Goal: Information Seeking & Learning: Learn about a topic

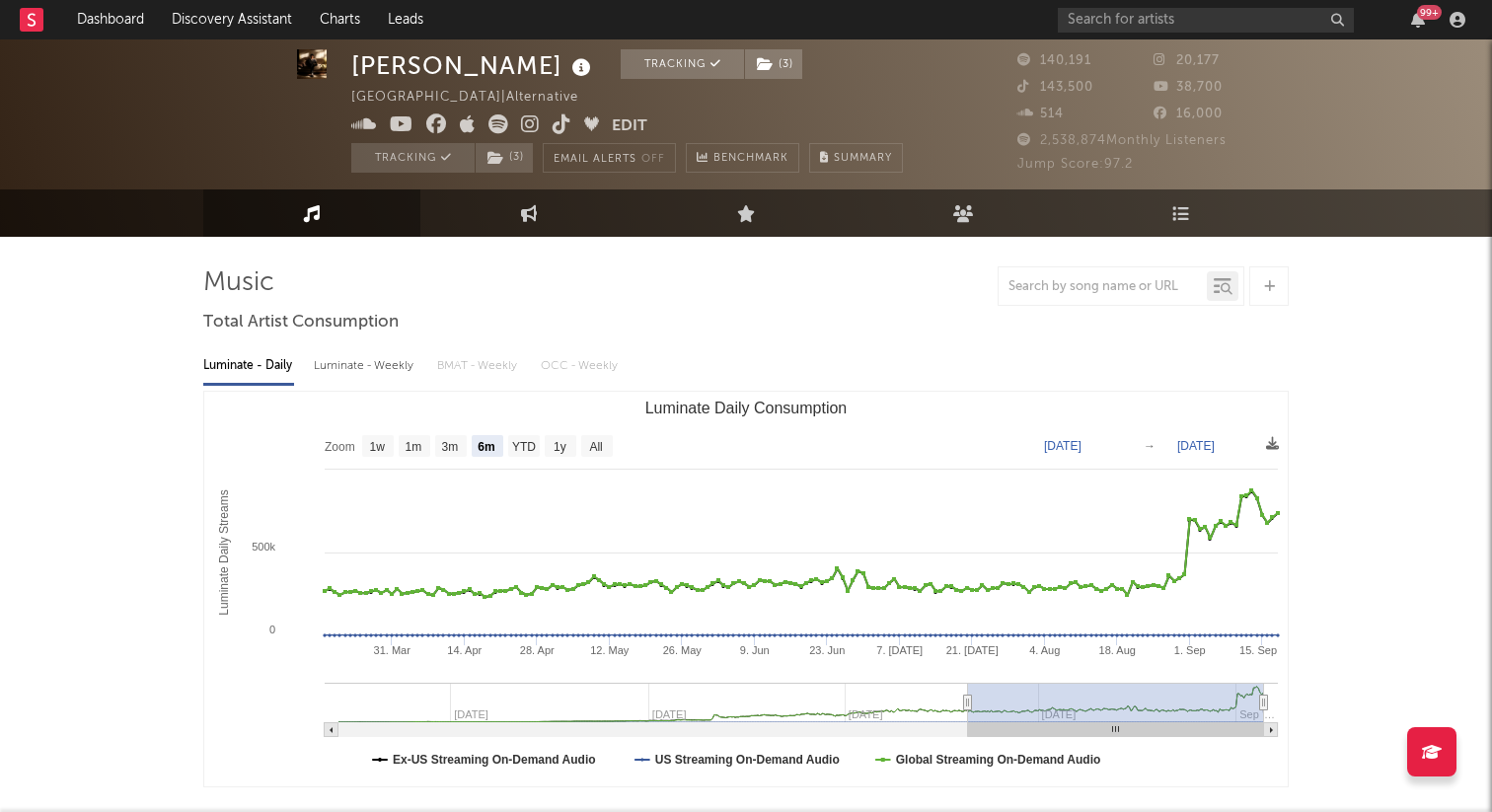
select select "6m"
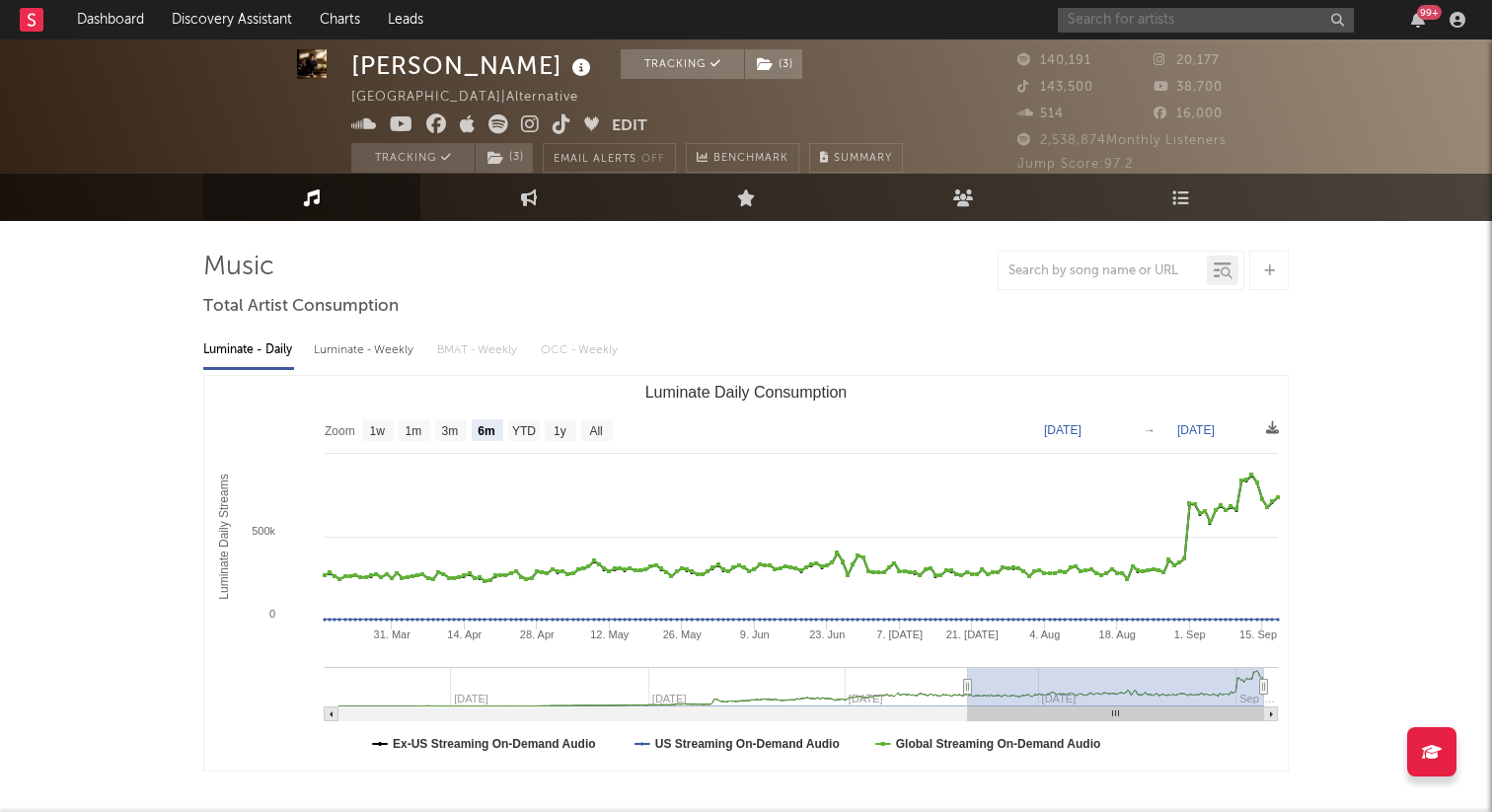
click at [1134, 13] on input "text" at bounding box center [1206, 20] width 296 height 25
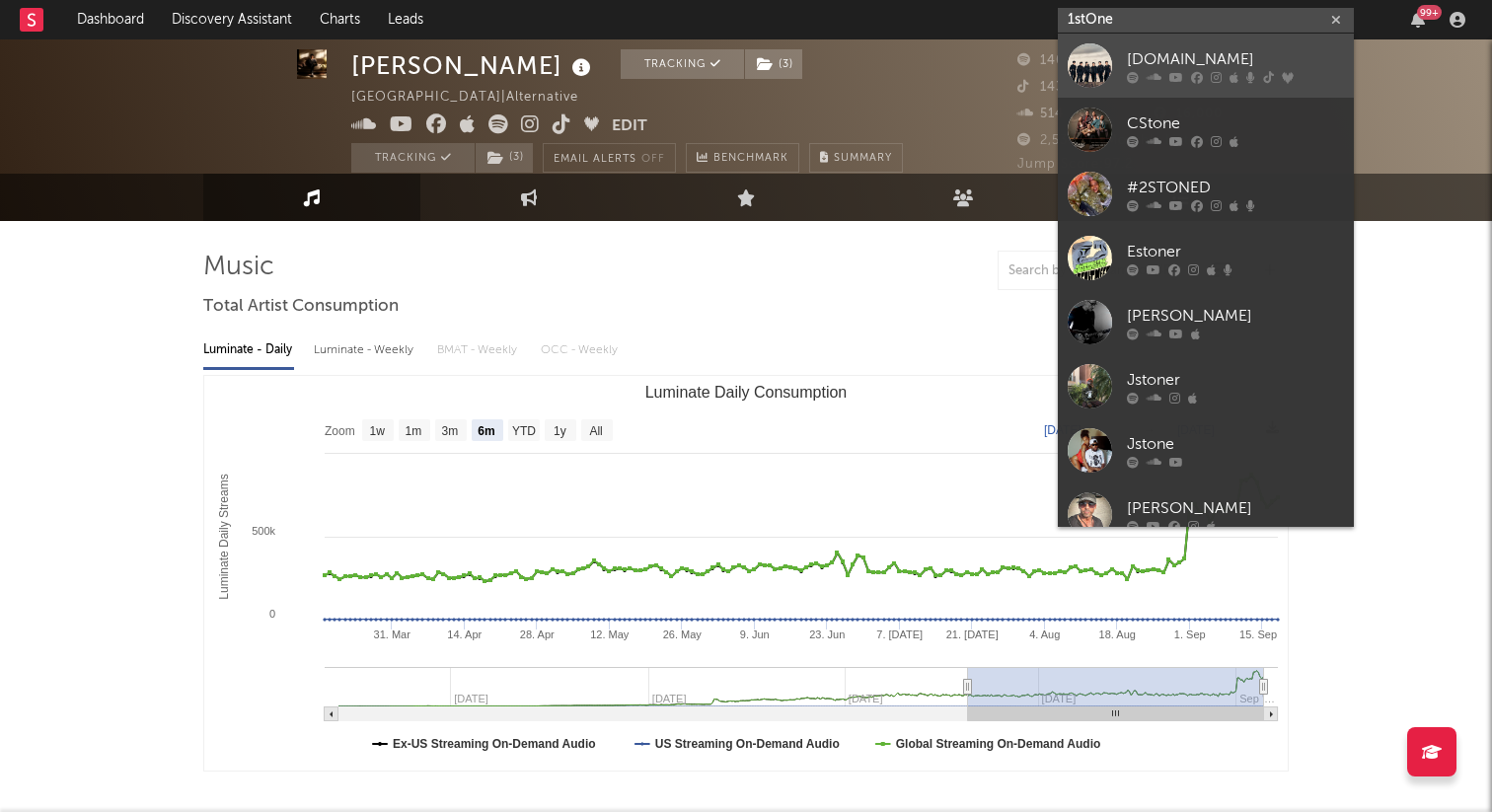
type input "1stOne"
click at [1216, 71] on icon at bounding box center [1215, 77] width 11 height 12
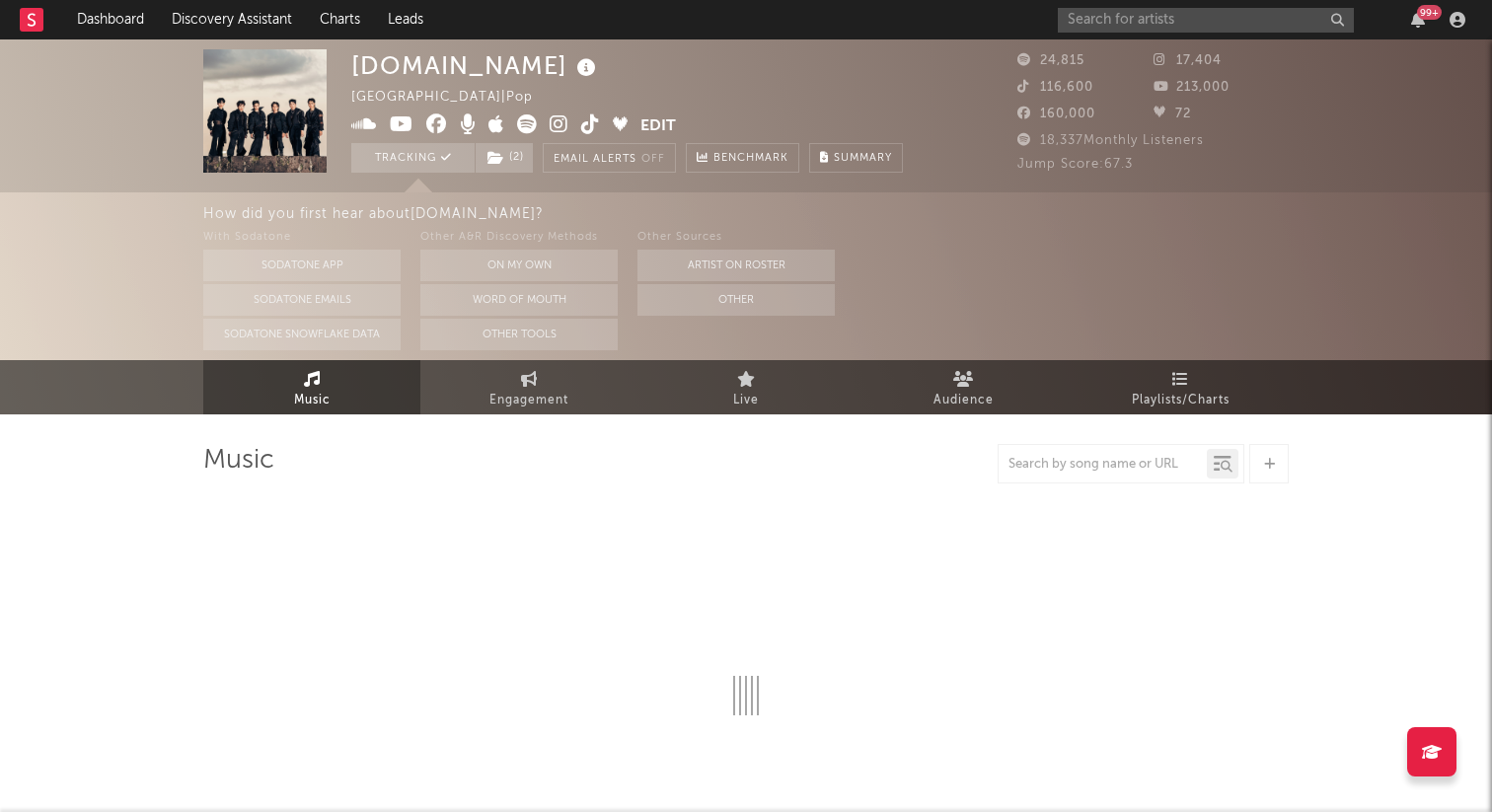
select select "1w"
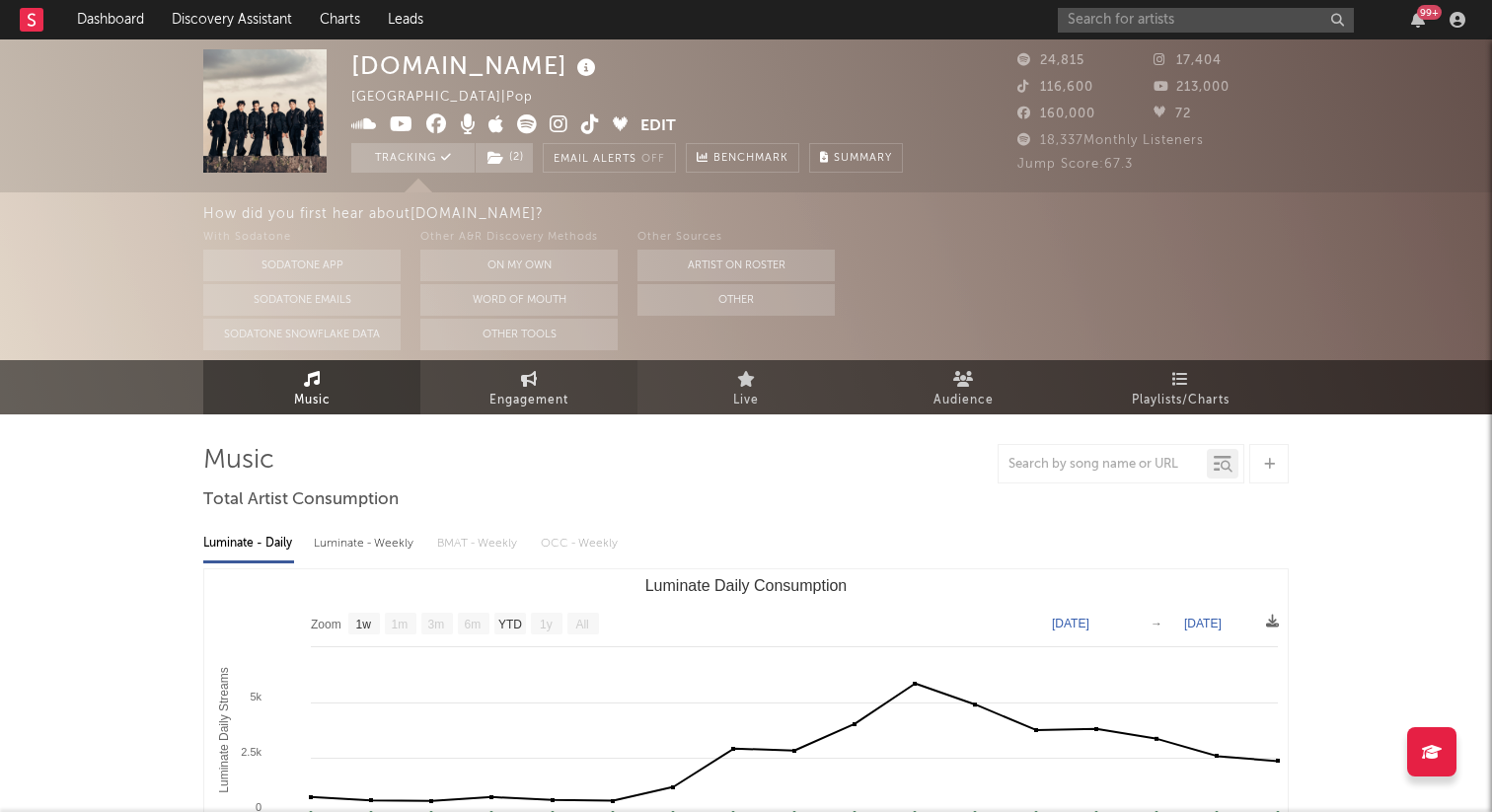
click at [535, 402] on span "Engagement" at bounding box center [529, 400] width 79 height 24
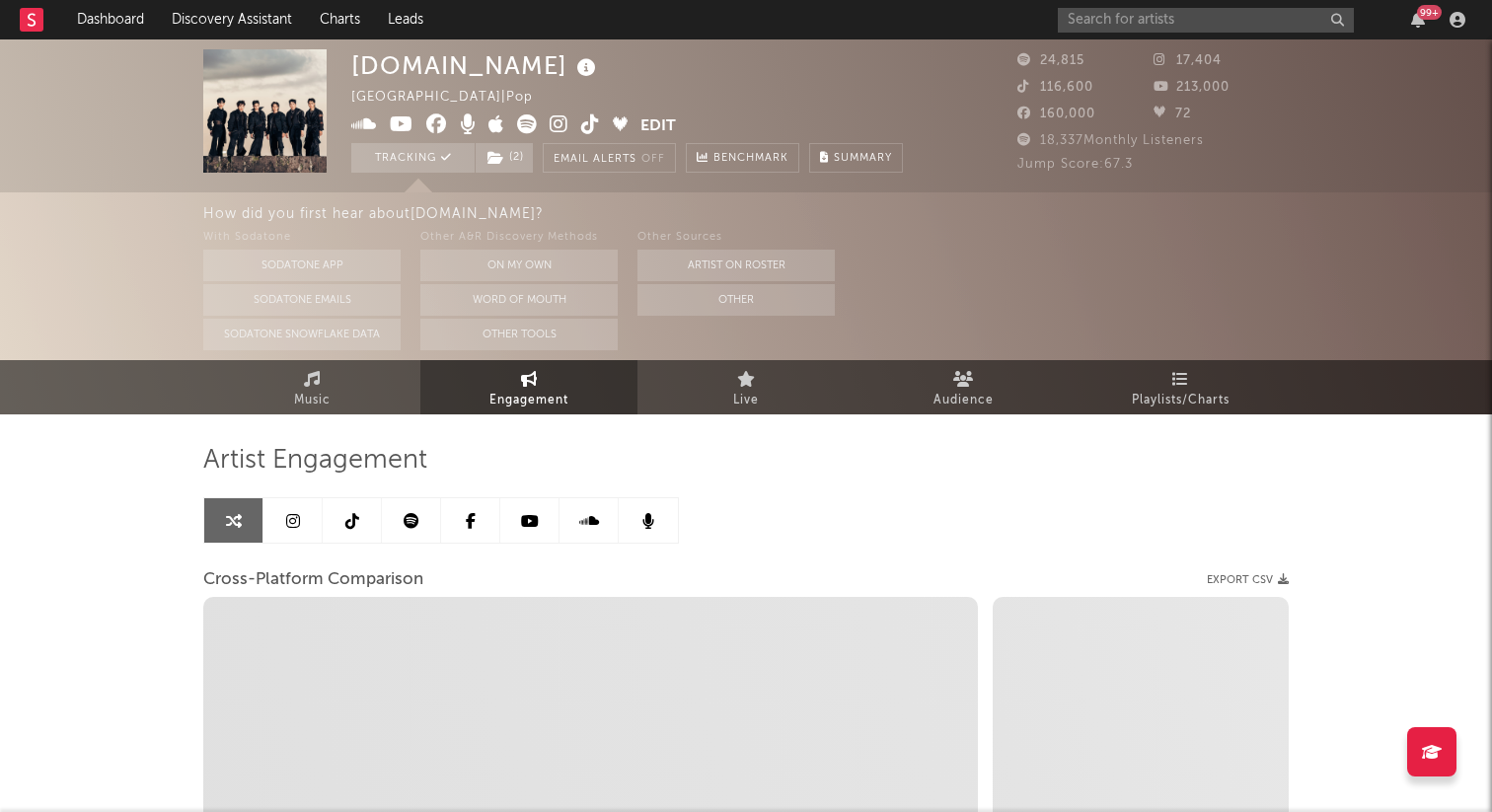
select select "1w"
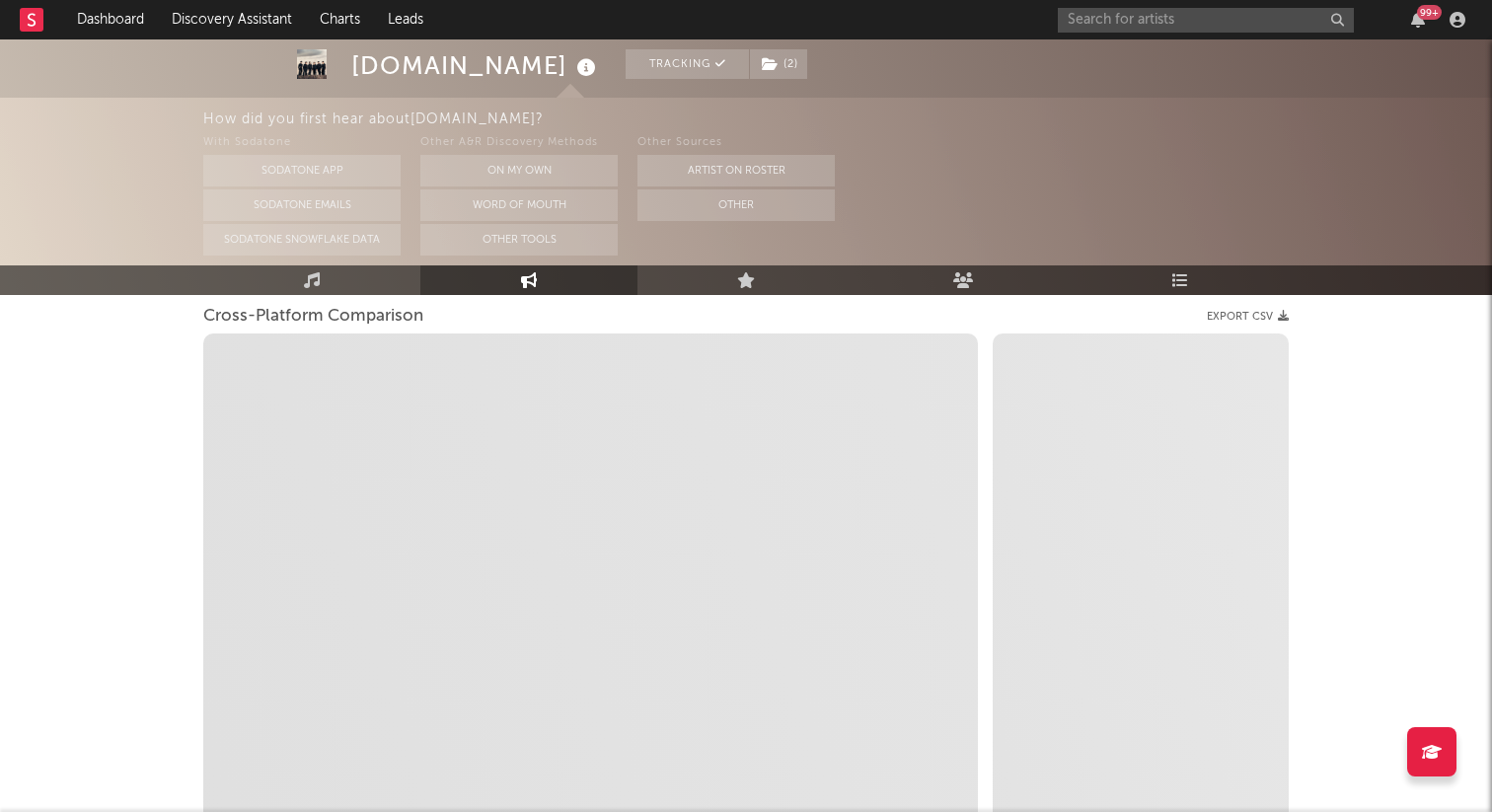
scroll to position [244, 0]
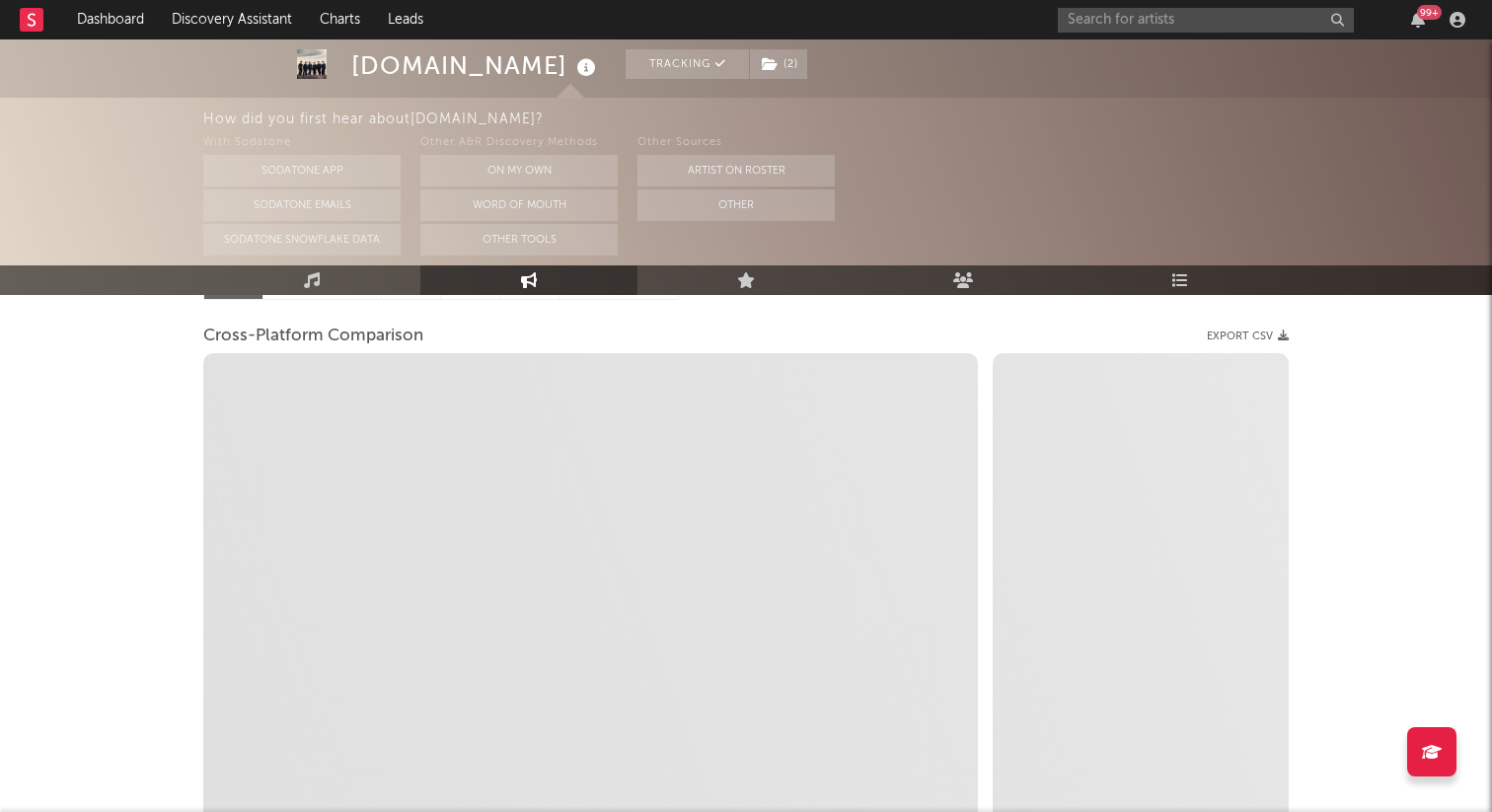
select select "1m"
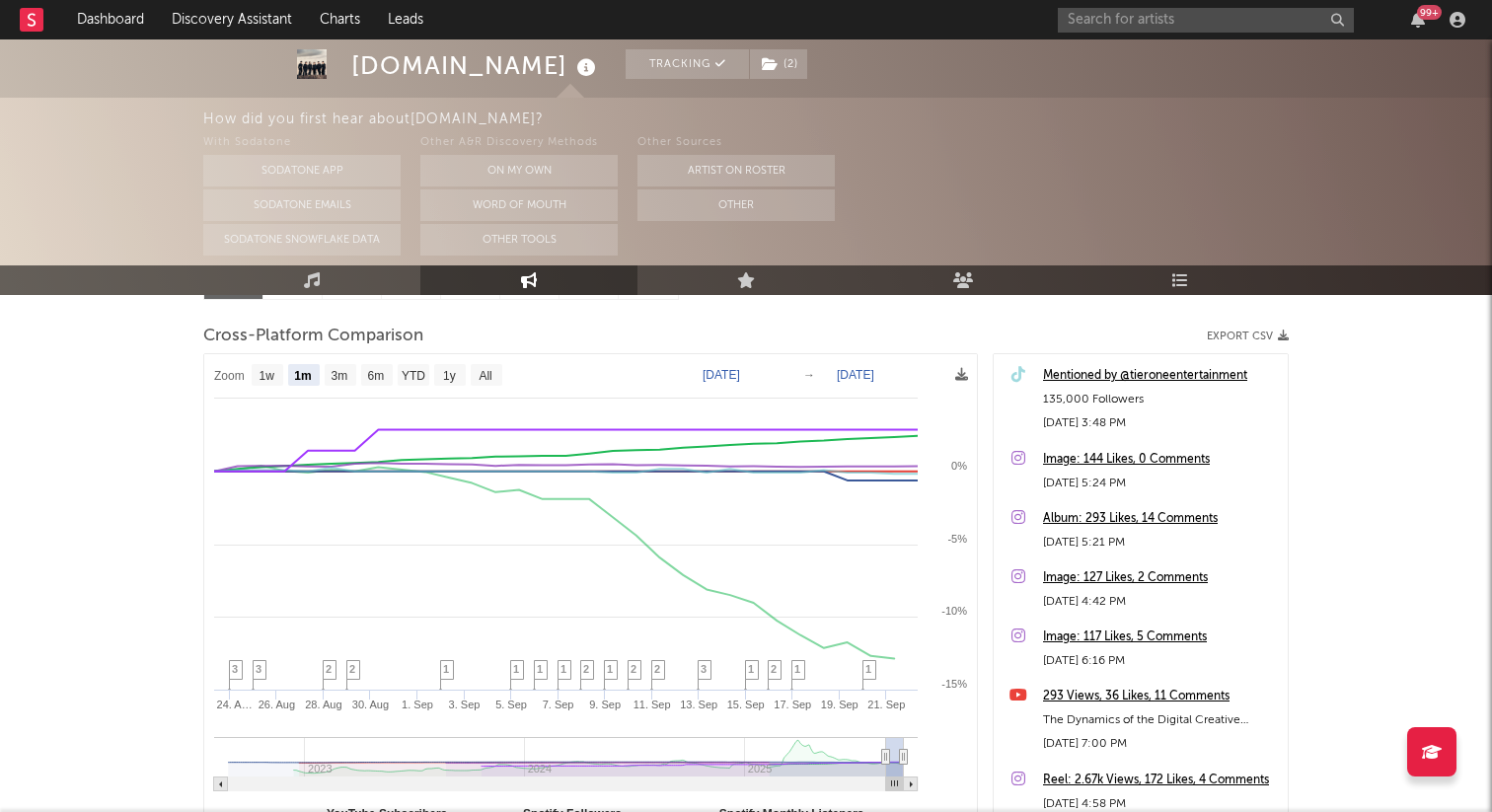
scroll to position [206, 0]
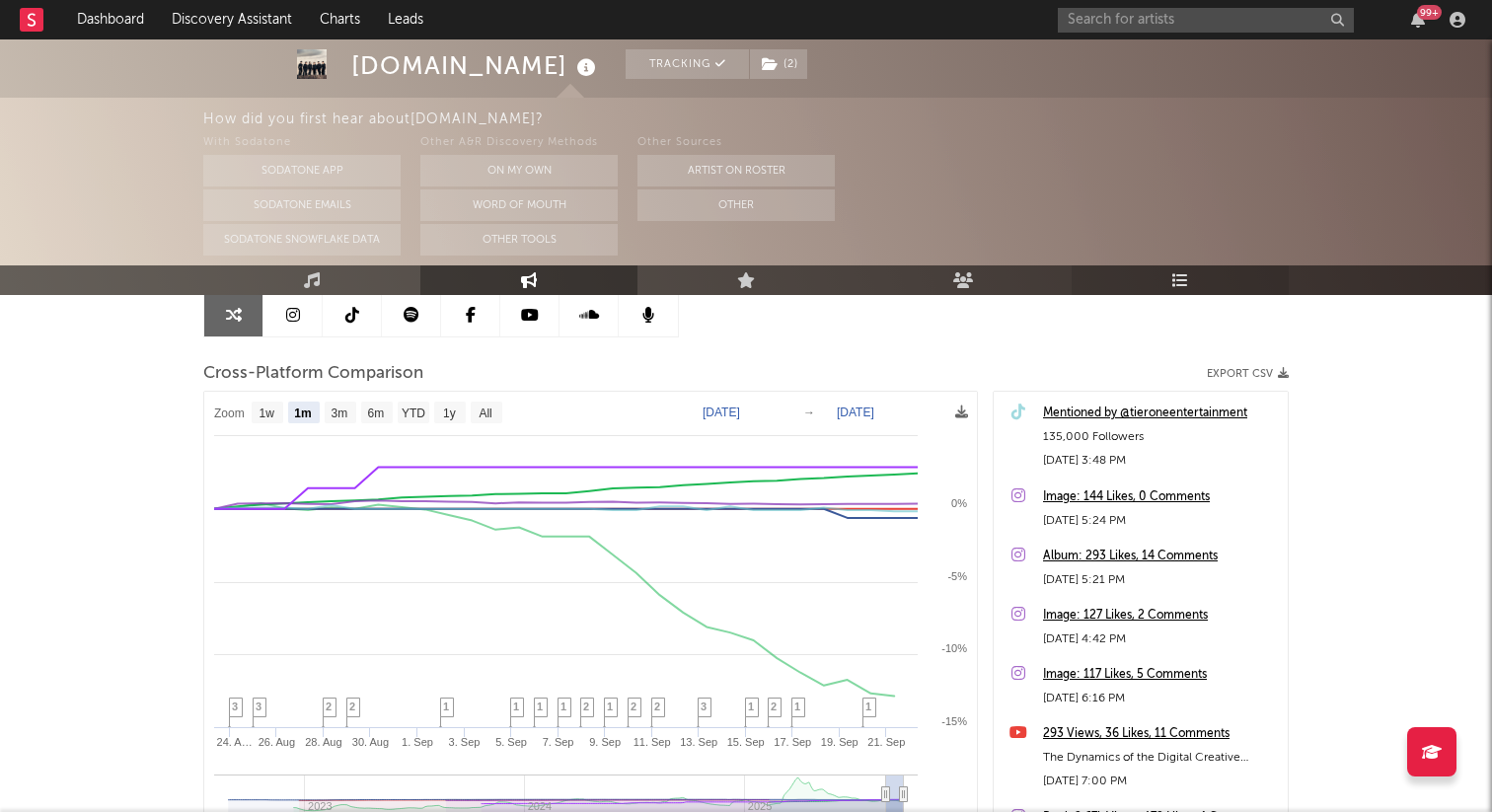
click at [1183, 273] on icon at bounding box center [1180, 281] width 17 height 16
